Goal: Task Accomplishment & Management: Manage account settings

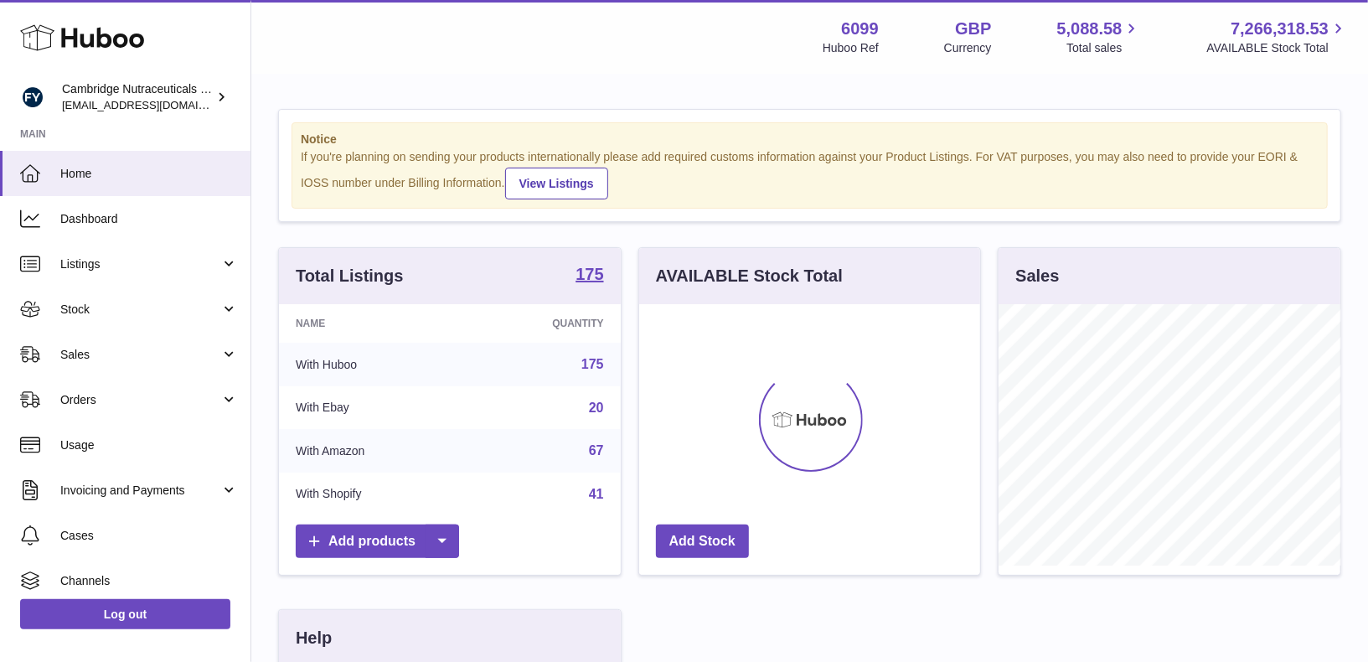
scroll to position [261, 342]
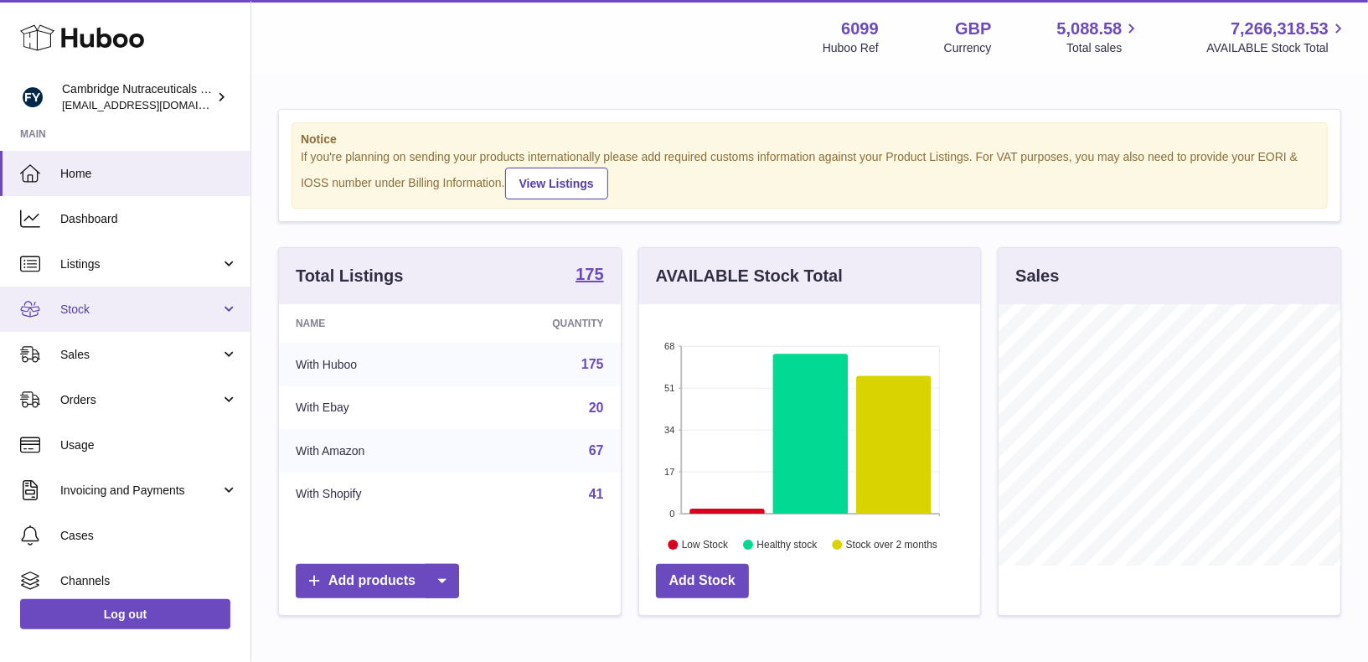
click at [108, 307] on span "Stock" at bounding box center [140, 310] width 160 height 16
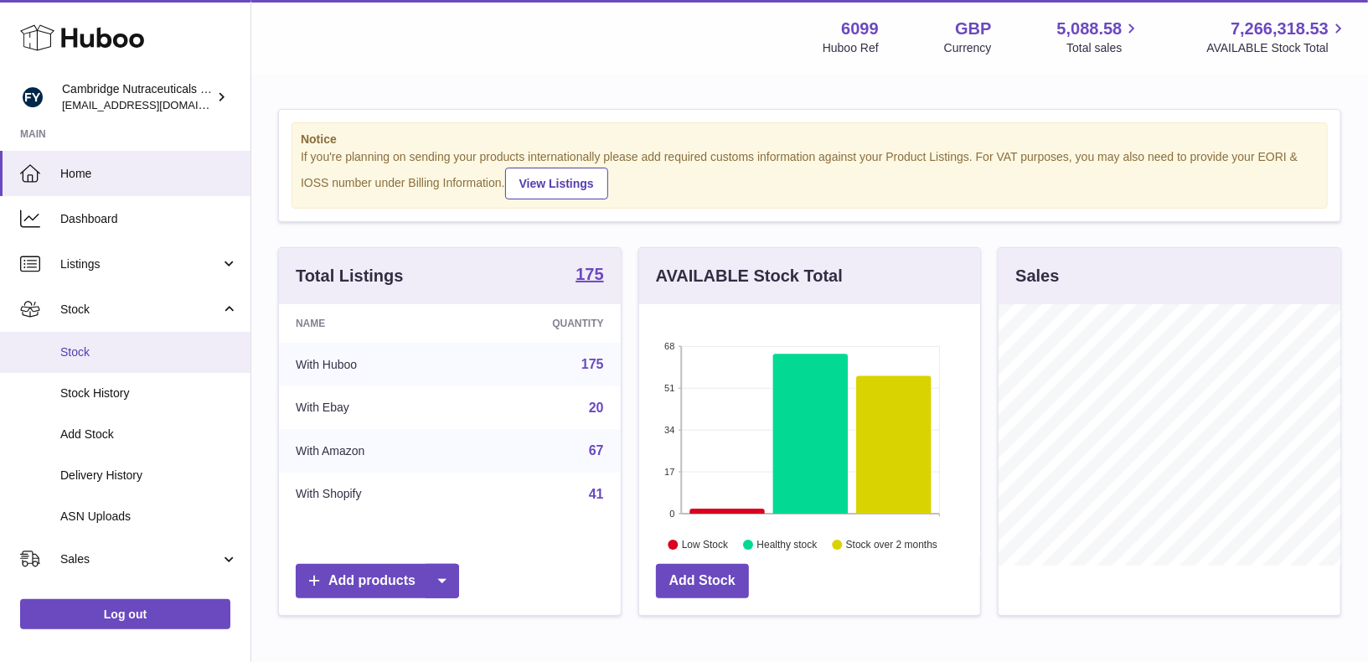
click at [95, 355] on span "Stock" at bounding box center [149, 352] width 178 height 16
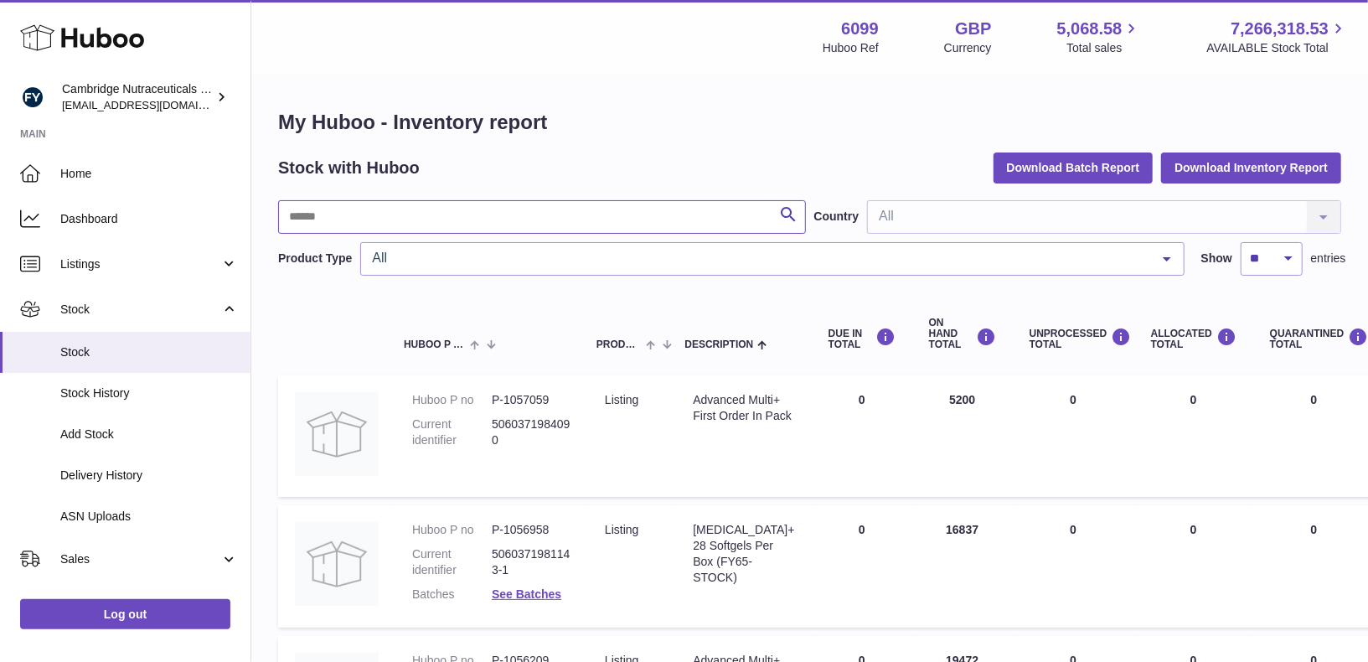
click at [371, 210] on input "text" at bounding box center [542, 217] width 528 height 34
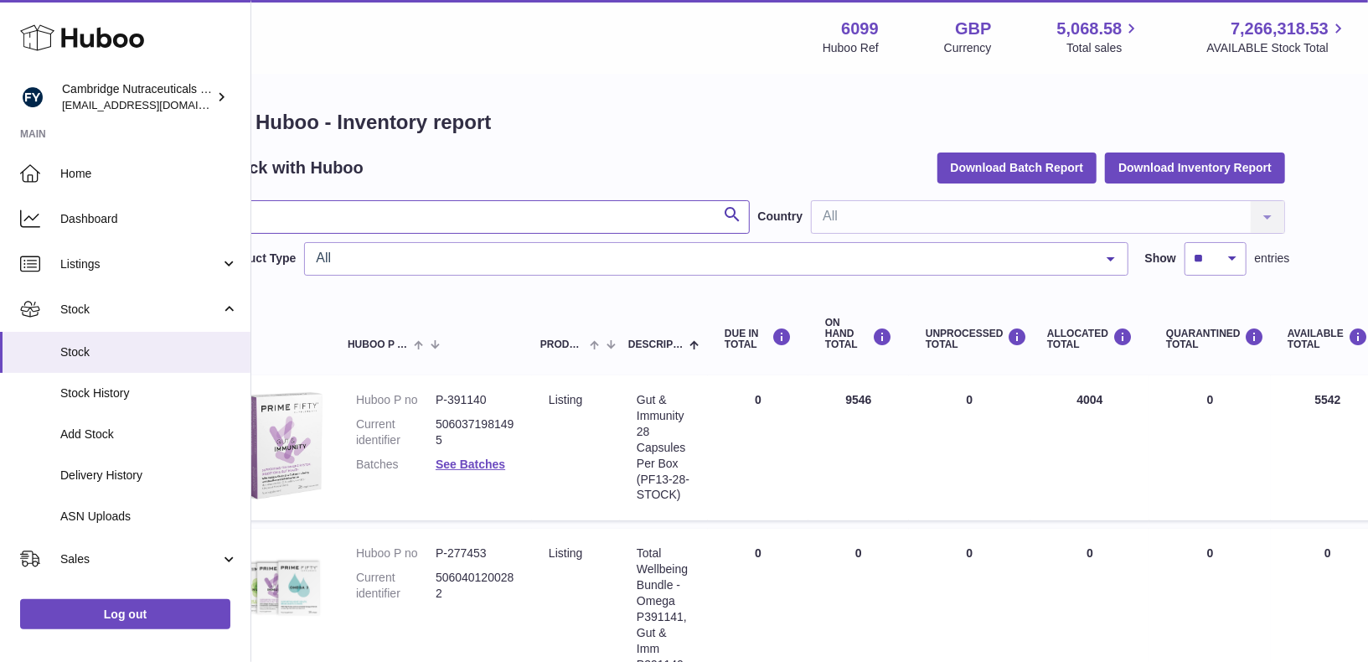
scroll to position [0, 44]
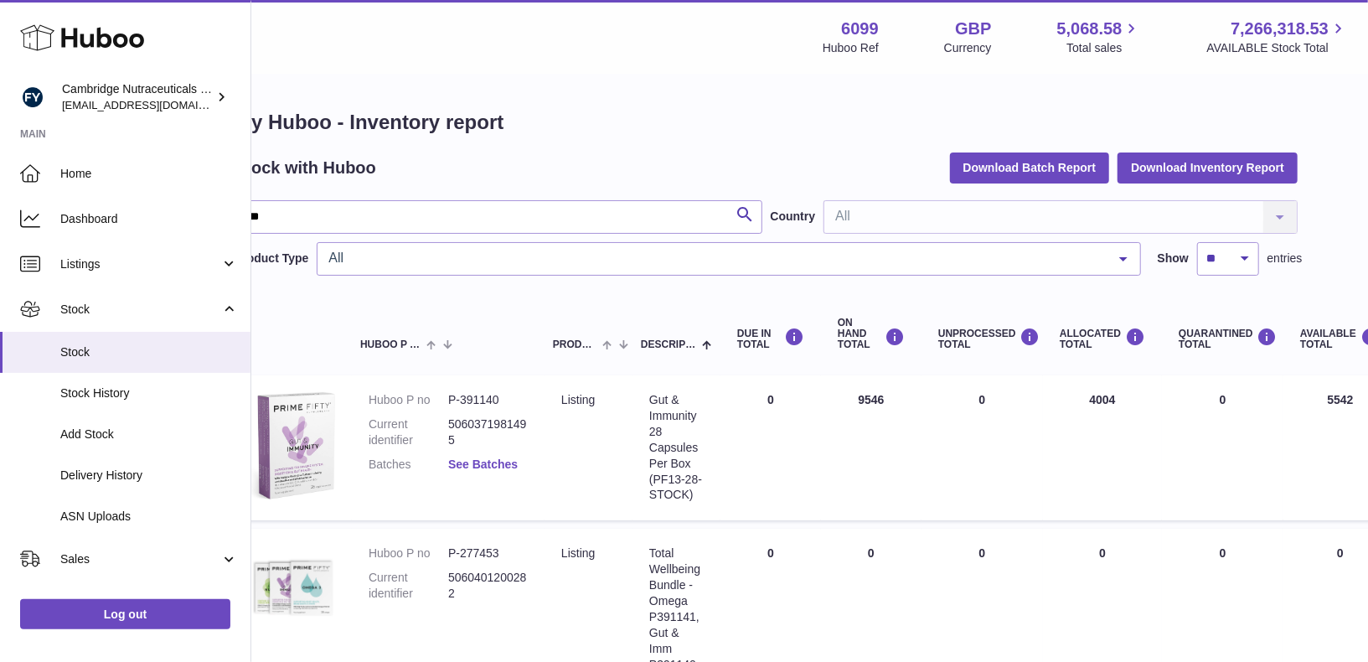
click at [491, 466] on link "See Batches" at bounding box center [483, 463] width 70 height 13
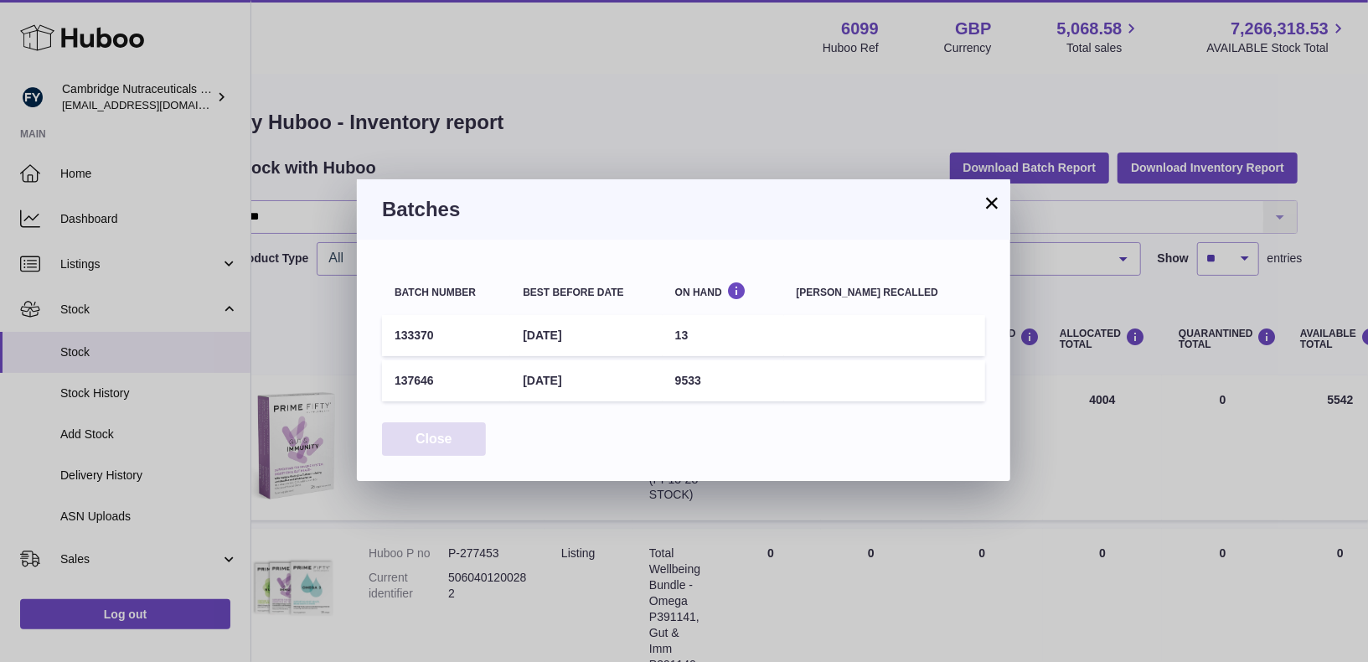
click at [453, 440] on button "Close" at bounding box center [434, 439] width 104 height 34
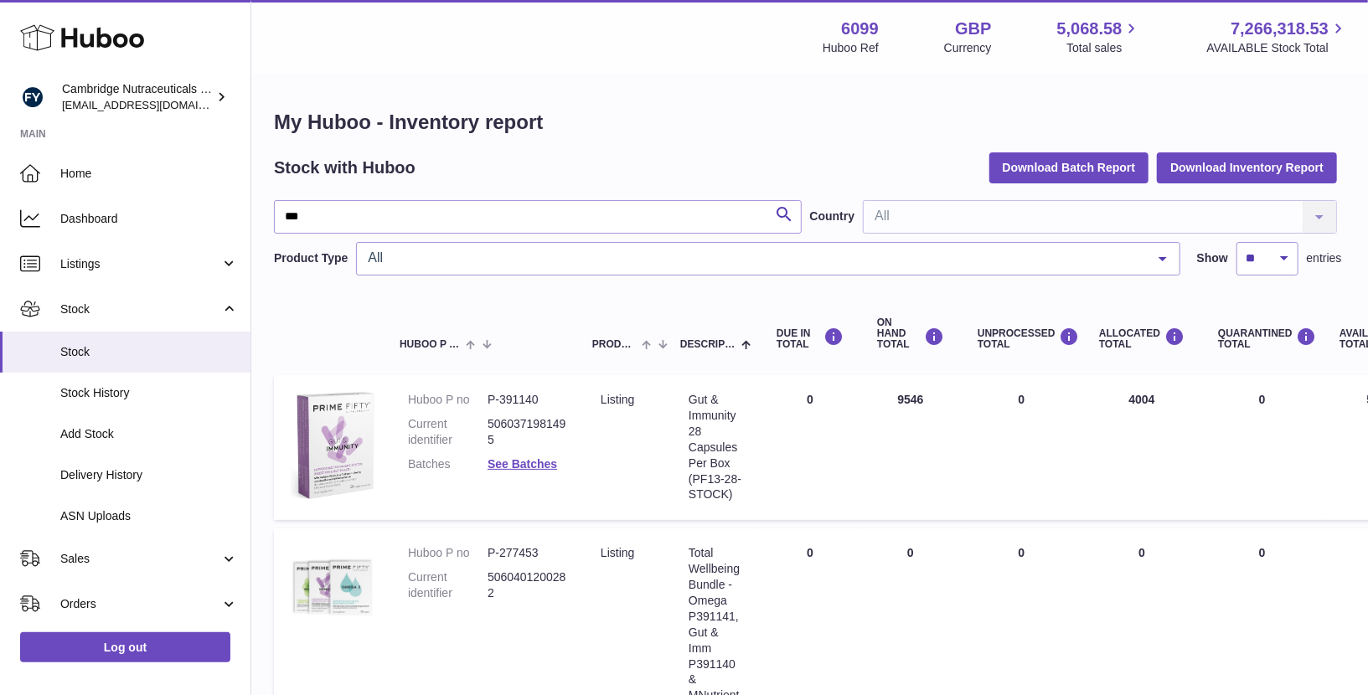
scroll to position [0, 0]
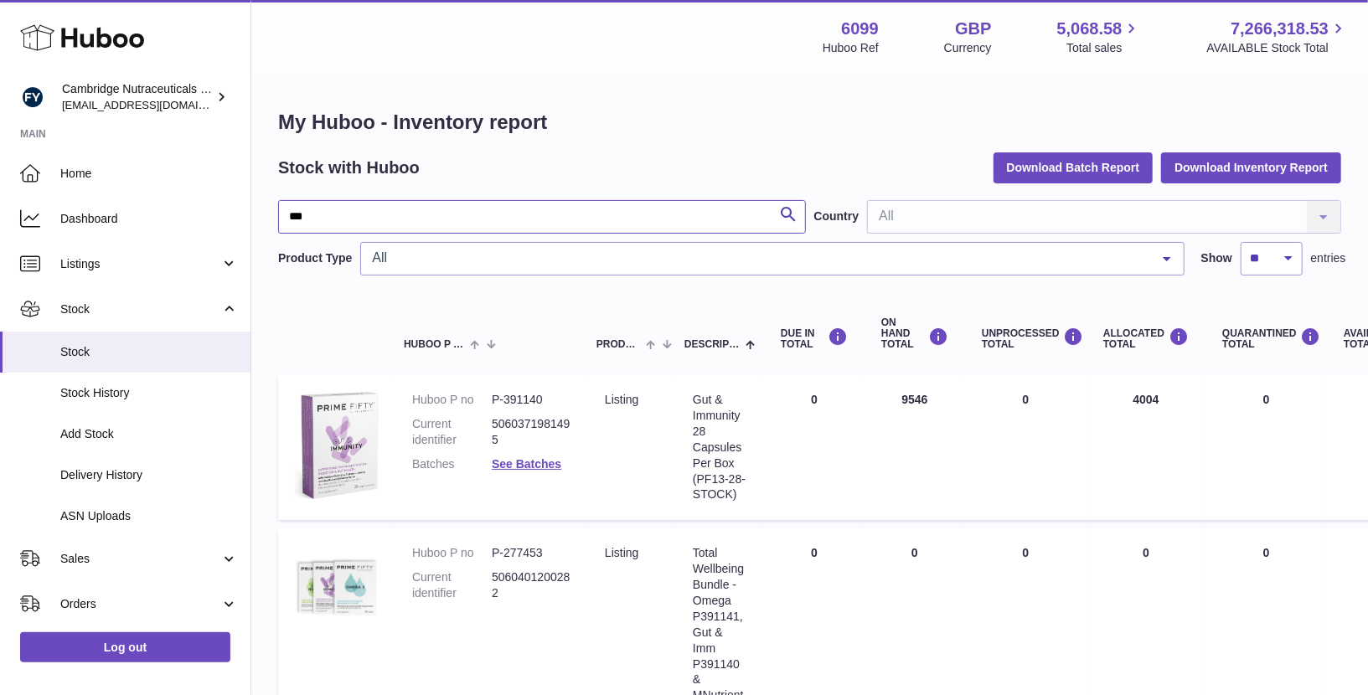
click at [526, 220] on input "***" at bounding box center [542, 217] width 528 height 34
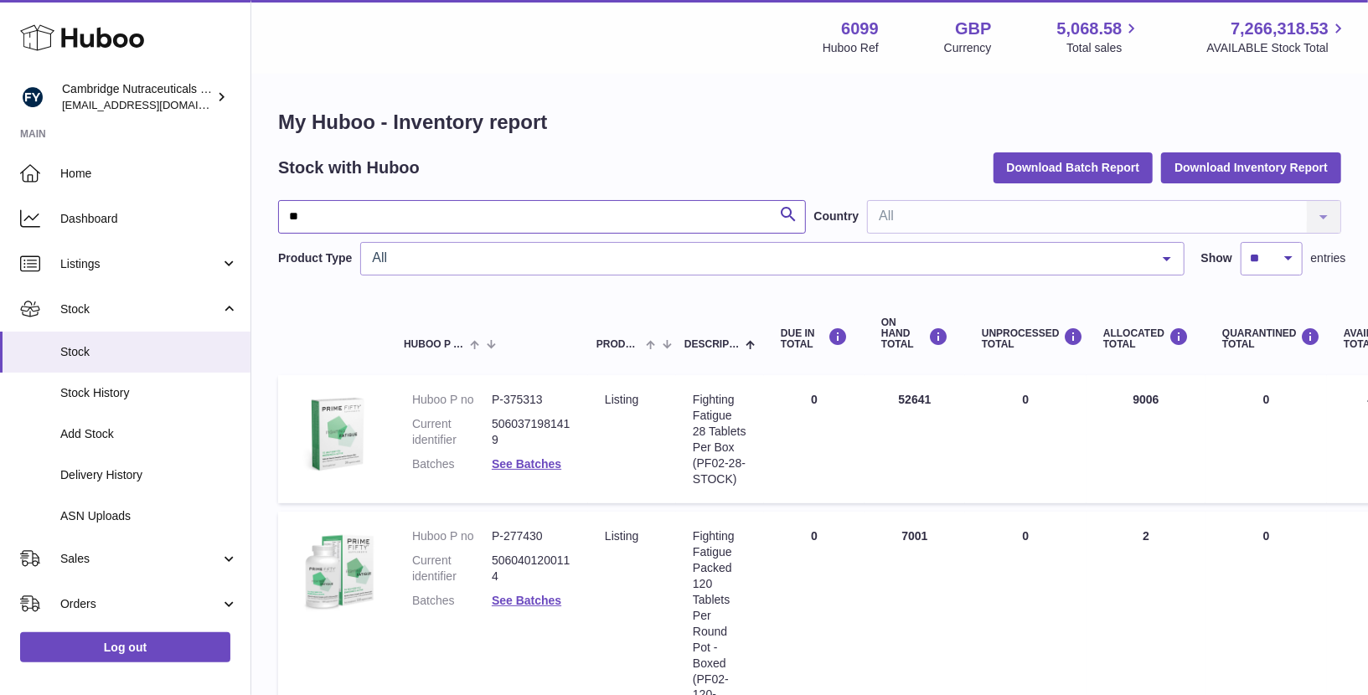
type input "*"
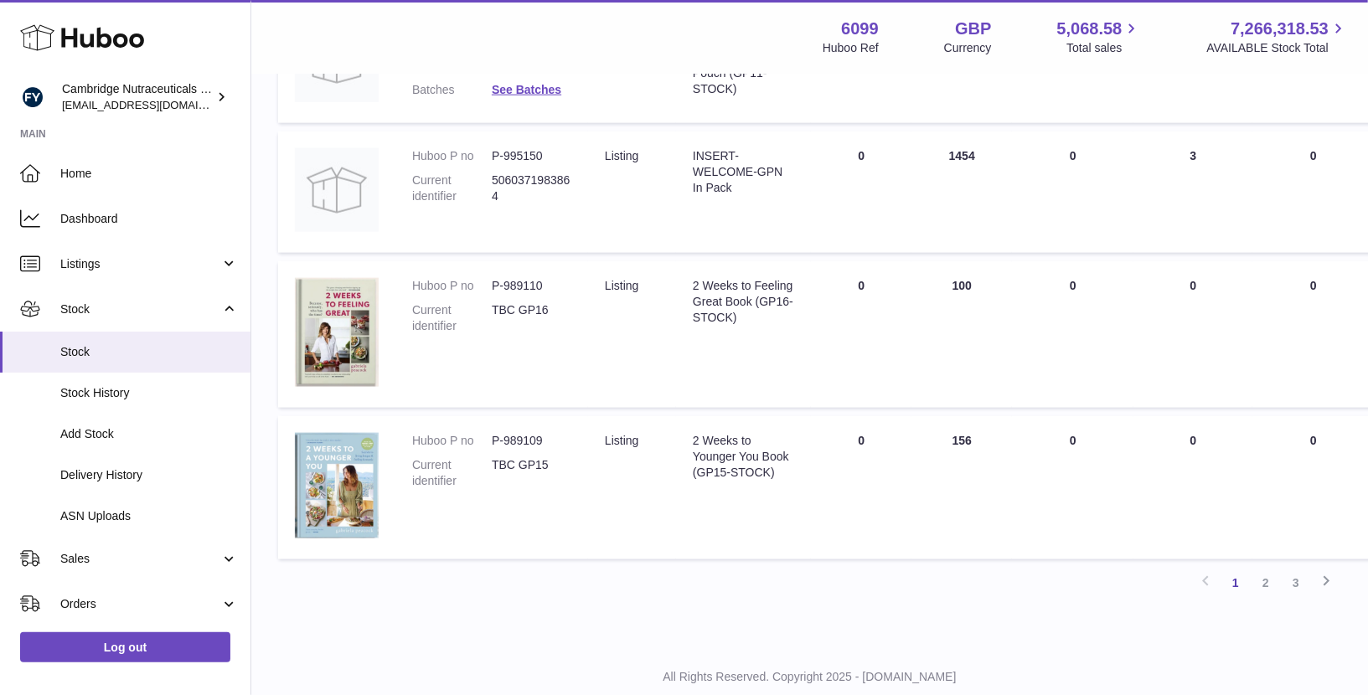
scroll to position [1261, 0]
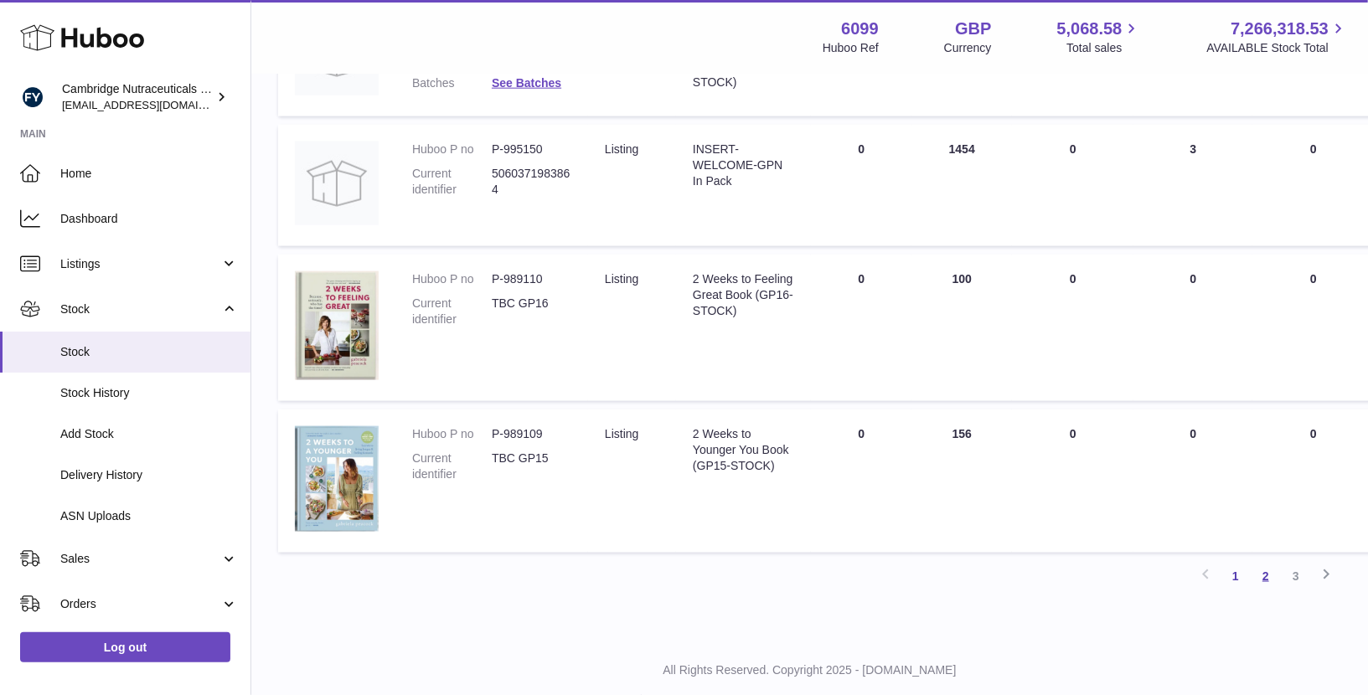
type input "**"
click at [1270, 591] on link "2" at bounding box center [1266, 576] width 30 height 30
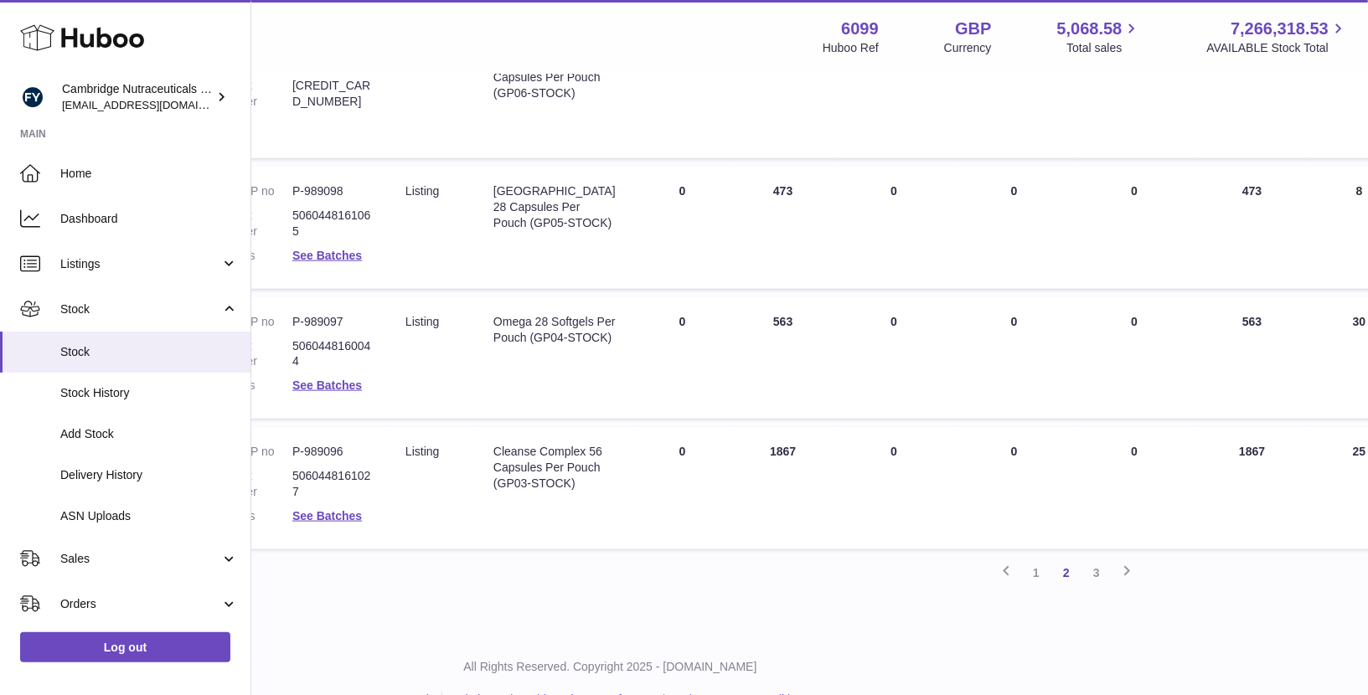
scroll to position [1156, 199]
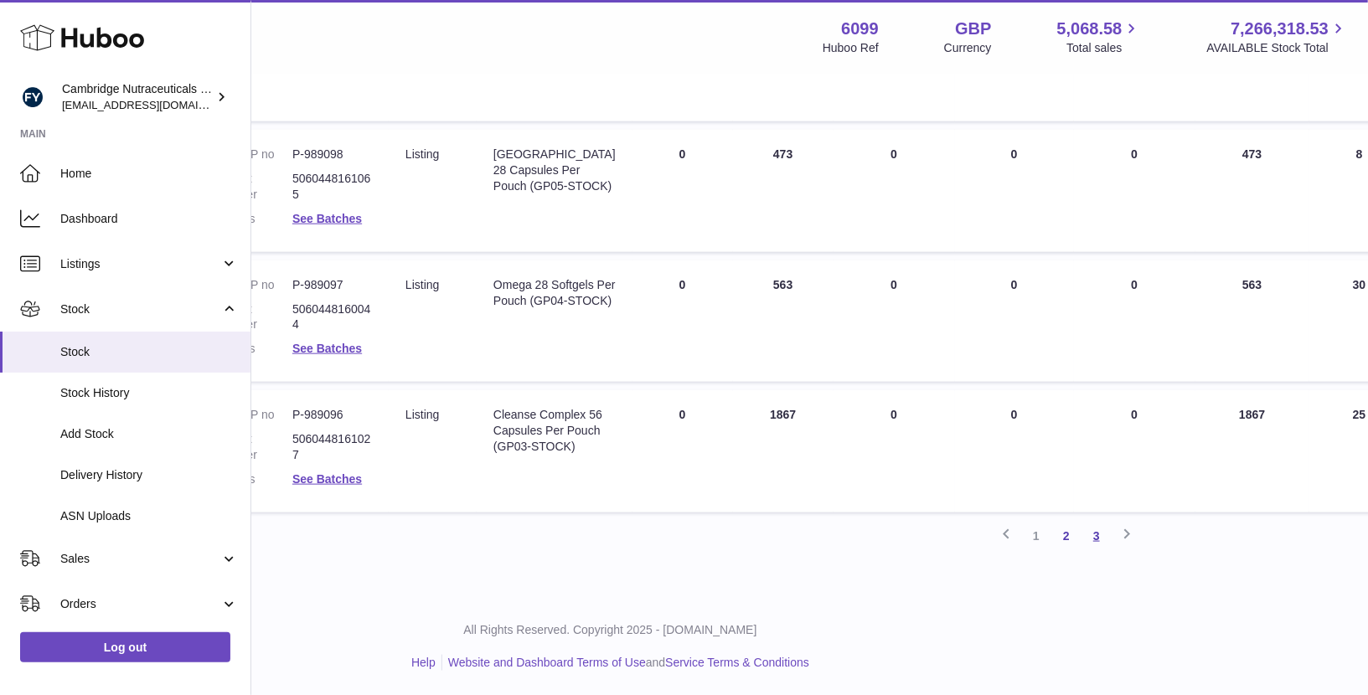
click at [1098, 540] on link "3" at bounding box center [1097, 536] width 30 height 30
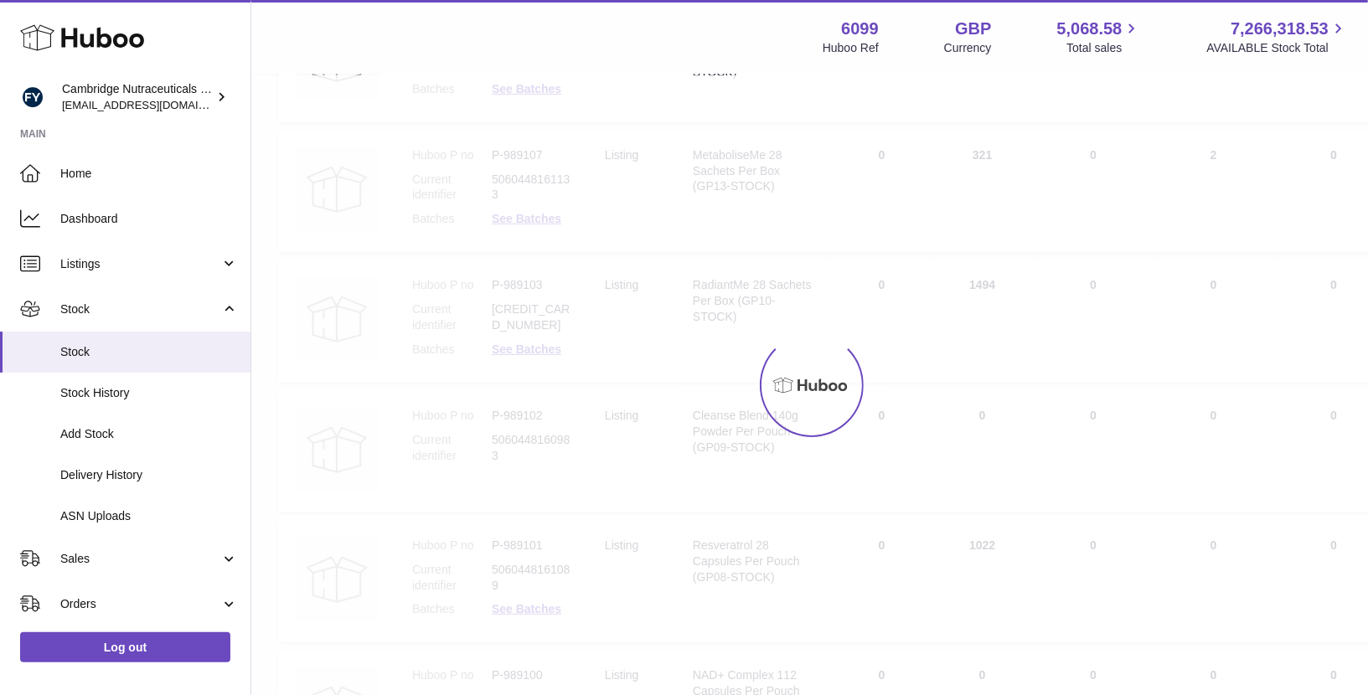
scroll to position [75, 0]
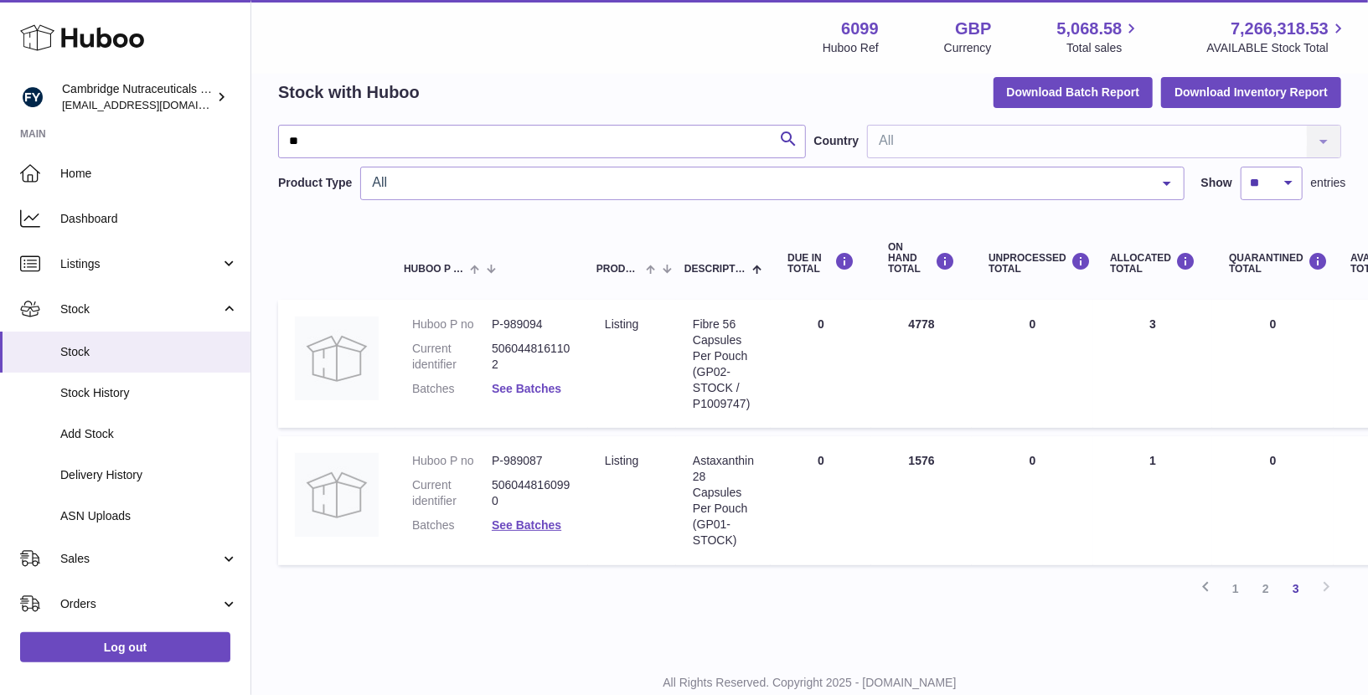
click at [520, 393] on link "See Batches" at bounding box center [527, 388] width 70 height 13
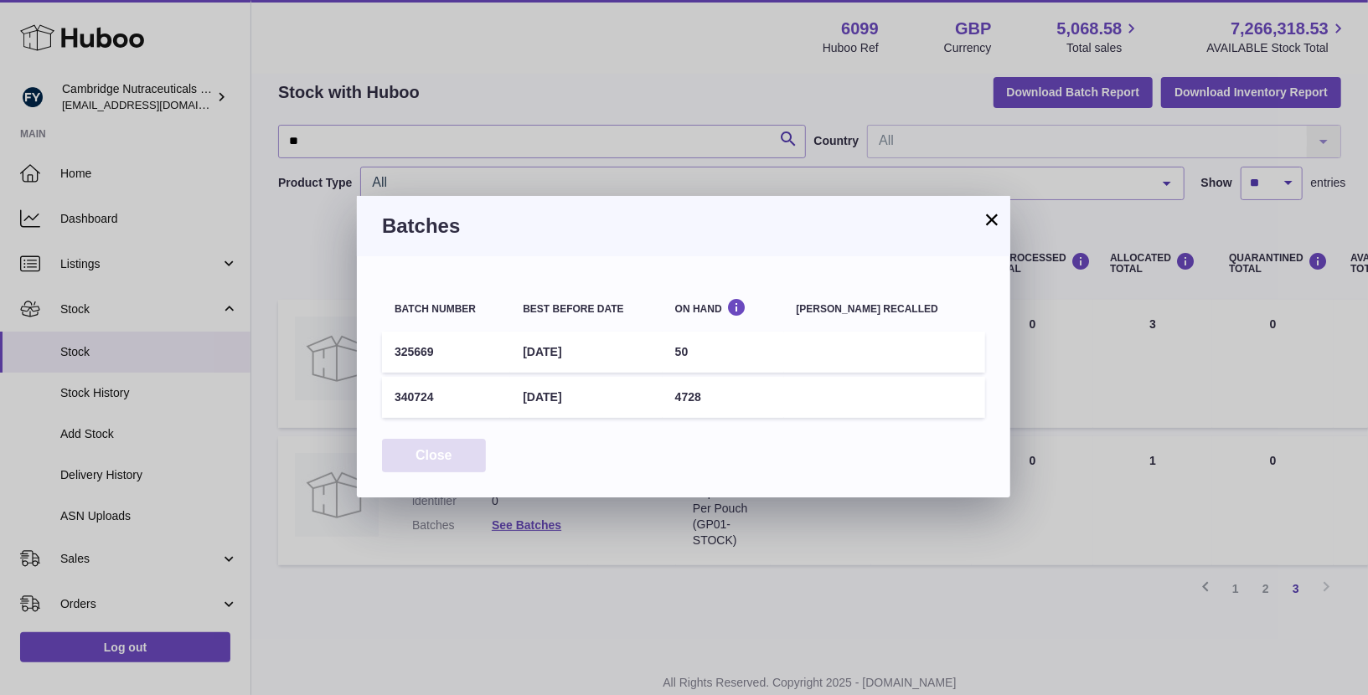
click at [459, 471] on button "Close" at bounding box center [434, 456] width 104 height 34
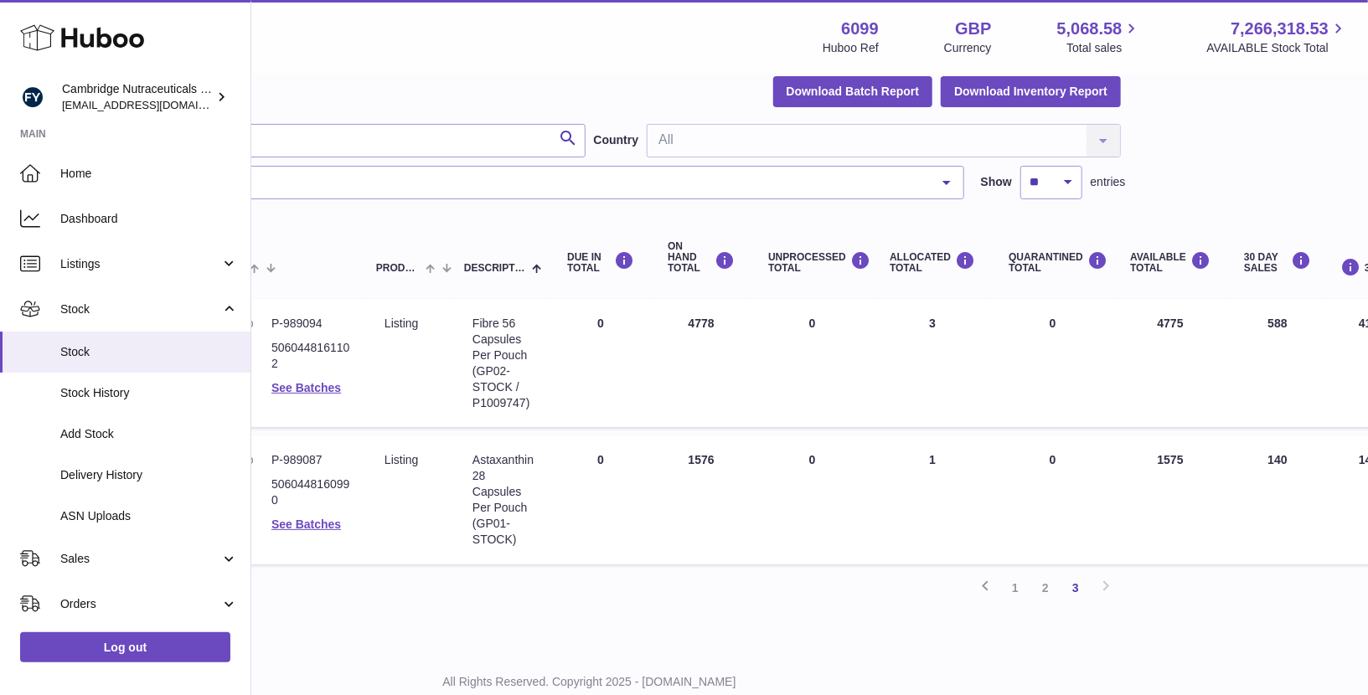
scroll to position [76, 222]
click at [320, 526] on link "See Batches" at bounding box center [305, 524] width 70 height 13
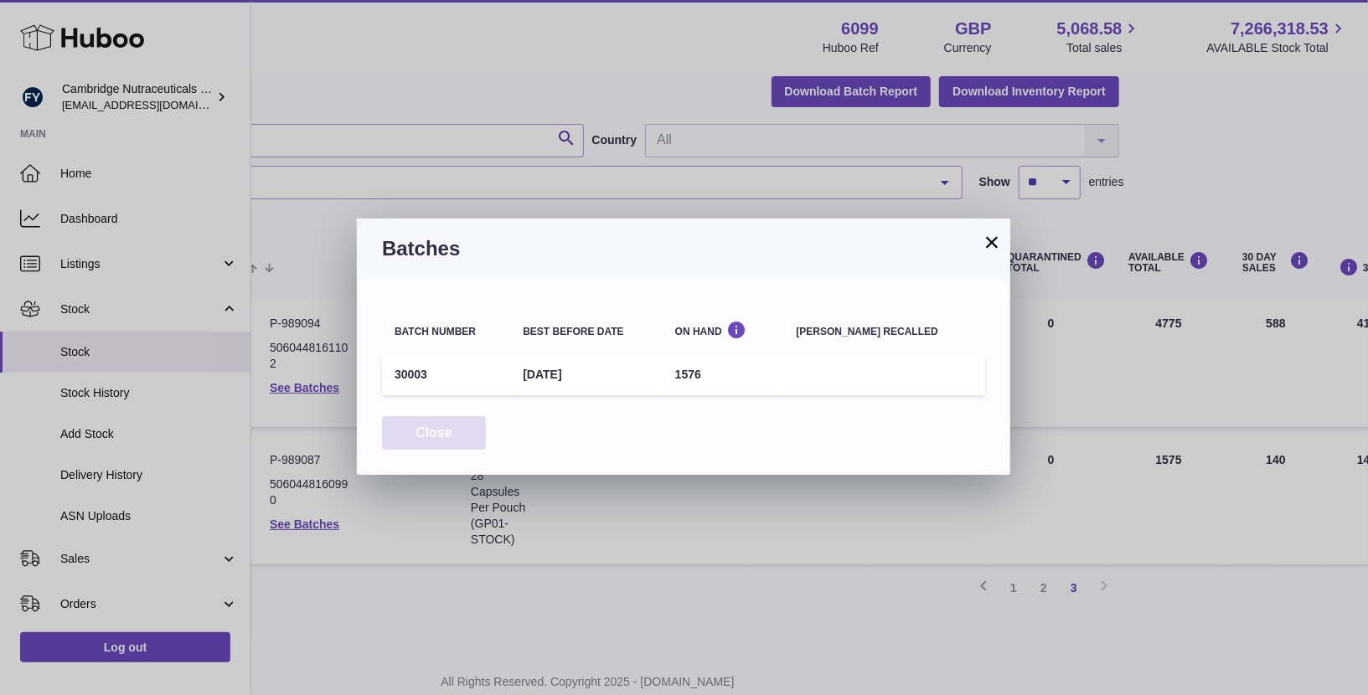
click at [441, 426] on button "Close" at bounding box center [434, 433] width 104 height 34
